Goal: Task Accomplishment & Management: Complete application form

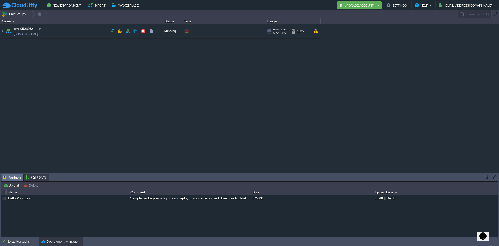
click at [38, 35] on link "[DOMAIN_NAME]" at bounding box center [26, 33] width 24 height 5
click at [67, 6] on button "New Environment" at bounding box center [65, 5] width 36 height 6
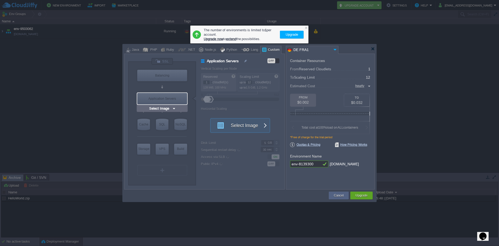
type input "NGINX 1.28.0"
click at [177, 75] on div "Balancing" at bounding box center [162, 75] width 50 height 11
type input "Load Balancer"
type input "4"
type input "NGINX 1.28.0"
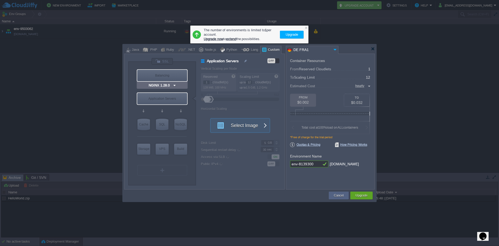
type input "1.28.0-almalin..."
type input "Stateful"
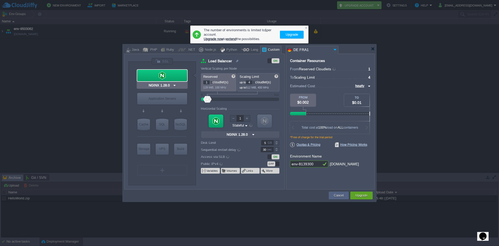
type input "Select Image"
click at [173, 94] on div "Application Servers" at bounding box center [162, 98] width 50 height 11
type input "Application Servers"
type input "12"
type input "Select Image"
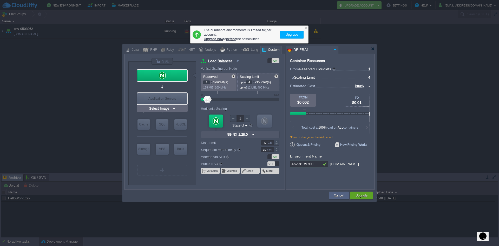
type input "null"
type input "Stateless"
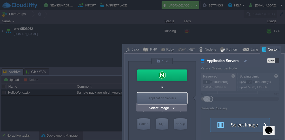
click at [167, 96] on div "Application Servers" at bounding box center [162, 98] width 50 height 11
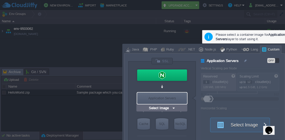
type input "MariaDB 12.0.2"
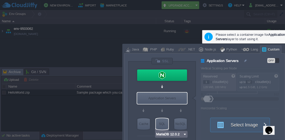
click at [160, 122] on div "SQL" at bounding box center [162, 124] width 12 height 11
type input "SQL Databases"
type input "4"
type input "6"
type input "MariaDB 12.0.2"
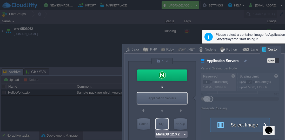
type input "12.0.2-almalin..."
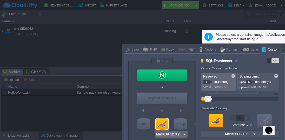
type input "Redis 7.2.4"
click at [178, 127] on div "NoSQL" at bounding box center [180, 124] width 12 height 11
type input "NoSQL Databases"
type input "1"
type input "4"
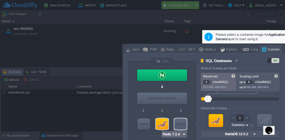
type input "Redis 7.2.4"
type input "7.2.4-almalinux-9"
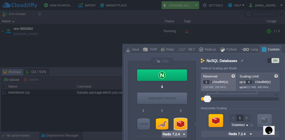
type input "MariaDB 12.0.2"
drag, startPoint x: 215, startPoint y: 46, endPoint x: 169, endPoint y: 23, distance: 51.0
click at [169, 23] on body "New Environment Import Marketplace Bonus $0.00 Upgrade Account Settings Help [E…" at bounding box center [142, 70] width 285 height 140
click at [136, 49] on div "Java" at bounding box center [134, 50] width 9 height 8
type input "NoSQL Databases"
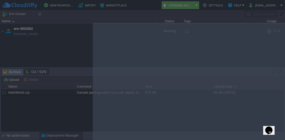
drag, startPoint x: 194, startPoint y: 45, endPoint x: 150, endPoint y: 14, distance: 54.2
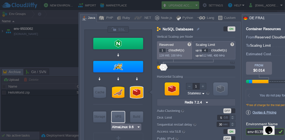
type input "Extra Storage 2.0-10.5"
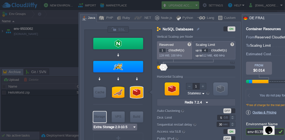
click at [101, 118] on div "Storage" at bounding box center [99, 117] width 13 height 10
type input "Storage Containers"
type input "6"
type input "Extra Storage 2.0-10.5"
type input "2.0-10.5-almal..."
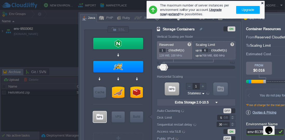
click at [261, 2] on div at bounding box center [262, 2] width 3 height 3
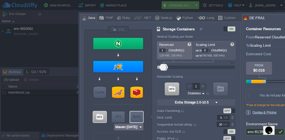
type input "AlmaLinux 9.6"
click at [111, 119] on div at bounding box center [118, 117] width 14 height 12
type input "Elastic VPS"
type input "4"
type input "AlmaLinux 9.6"
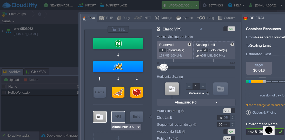
type input "9.6"
type input "Stateful"
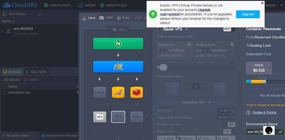
click at [261, 3] on div at bounding box center [262, 2] width 3 height 3
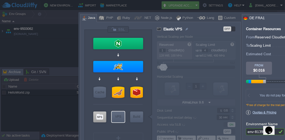
type input "Maven [DATE]"
click at [135, 118] on div "Build" at bounding box center [136, 117] width 13 height 10
type input "Build Node"
type input "12"
type input "Maven [DATE]"
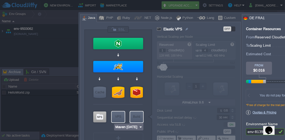
type input "Oracle OpenJD..."
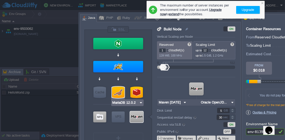
type input "Extra Storage 2.0-10.5"
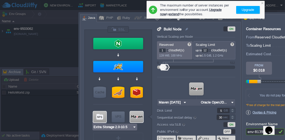
click at [97, 118] on div at bounding box center [99, 117] width 13 height 11
type input "Storage Containers"
type input "6"
type input "Extra Storage 2.0-10.5"
type input "2.0-10.5-almal..."
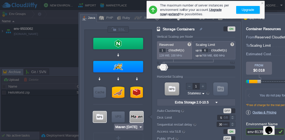
type input "AlmaLinux 9.6"
drag, startPoint x: 124, startPoint y: 117, endPoint x: 135, endPoint y: 118, distance: 11.5
click at [124, 117] on div "VPS" at bounding box center [118, 117] width 13 height 10
type input "Elastic VPS"
type input "4"
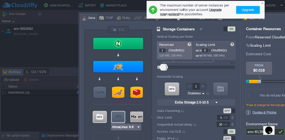
type input "AlmaLinux 9.6"
type input "9.6"
type input "Stateful"
type input "Maven [DATE]"
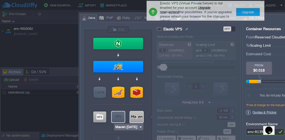
click at [136, 117] on div at bounding box center [136, 117] width 13 height 11
type input "Build Node"
type input "12"
type input "Maven [DATE]"
type input "Oracle OpenJD..."
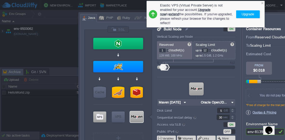
click at [14, 79] on div at bounding box center [188, 100] width 376 height 201
type input "NGINX 1.28.0"
click at [261, 3] on div at bounding box center [262, 2] width 3 height 3
